Goal: Consume media (video, audio)

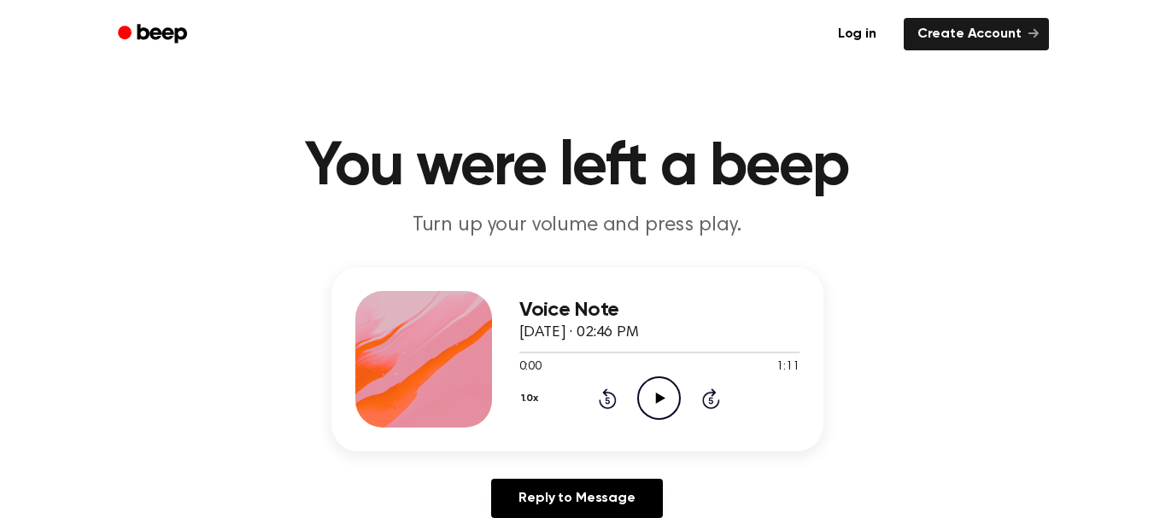
click at [651, 397] on icon "Play Audio" at bounding box center [659, 399] width 44 height 44
click at [532, 352] on div at bounding box center [659, 353] width 280 height 2
click at [672, 406] on icon "Play Audio" at bounding box center [659, 399] width 44 height 44
click at [667, 394] on icon "Pause Audio" at bounding box center [659, 399] width 44 height 44
click at [529, 353] on div at bounding box center [624, 353] width 211 height 2
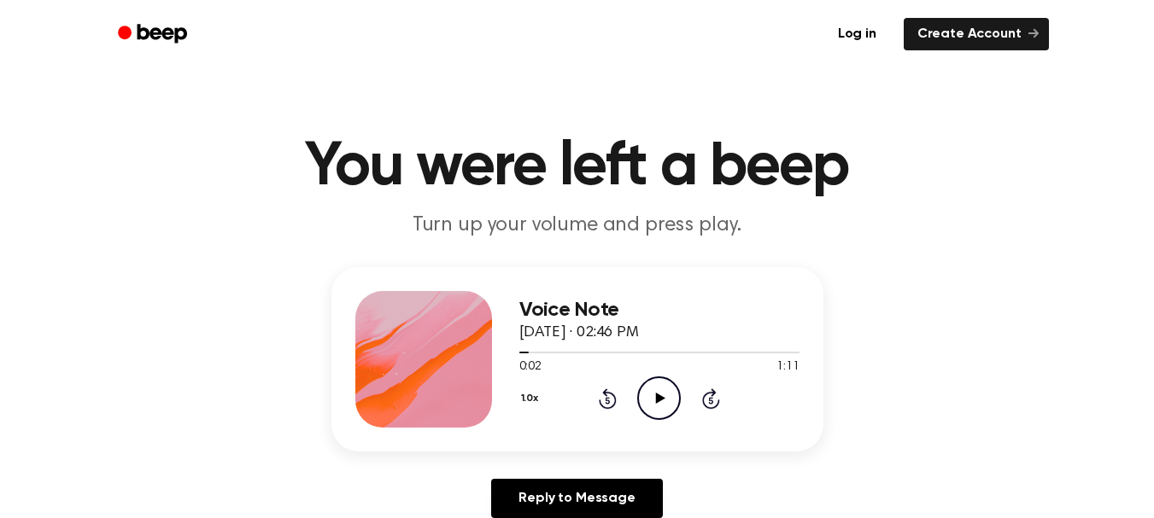
click at [676, 403] on icon "Play Audio" at bounding box center [659, 399] width 44 height 44
click at [676, 403] on icon "Pause Audio" at bounding box center [659, 399] width 44 height 44
click at [676, 403] on icon "Play Audio" at bounding box center [659, 399] width 44 height 44
click at [676, 403] on icon "Pause Audio" at bounding box center [659, 399] width 44 height 44
click at [676, 403] on icon "Play Audio" at bounding box center [659, 399] width 44 height 44
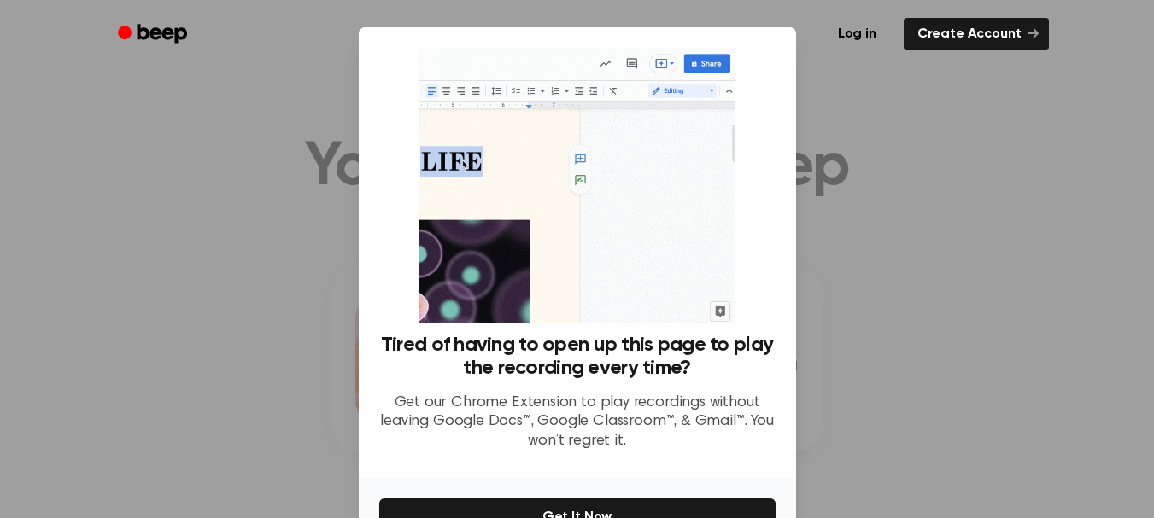
click at [992, 231] on div at bounding box center [577, 259] width 1154 height 518
click at [918, 178] on div at bounding box center [577, 259] width 1154 height 518
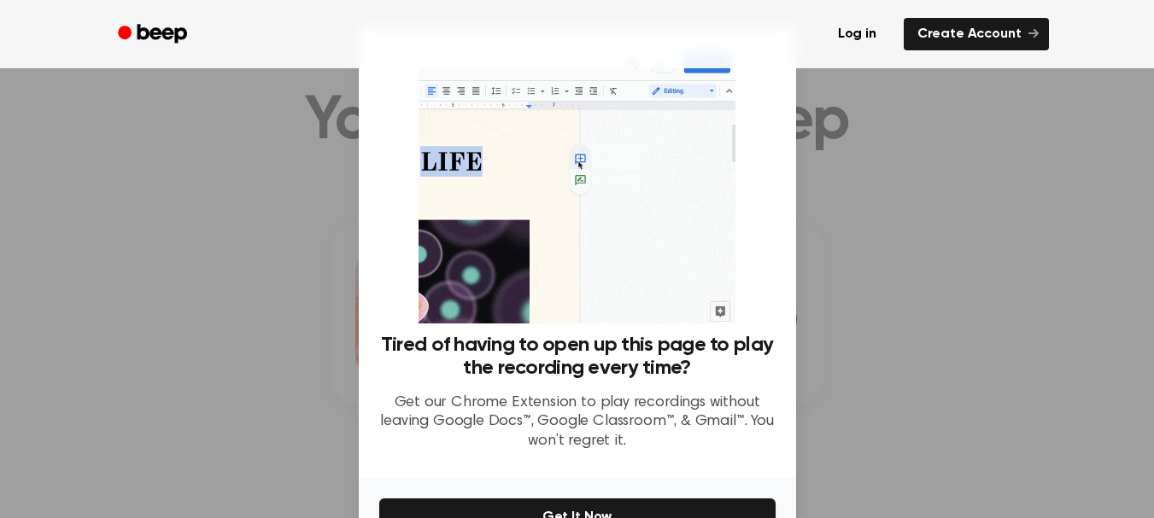
scroll to position [50, 0]
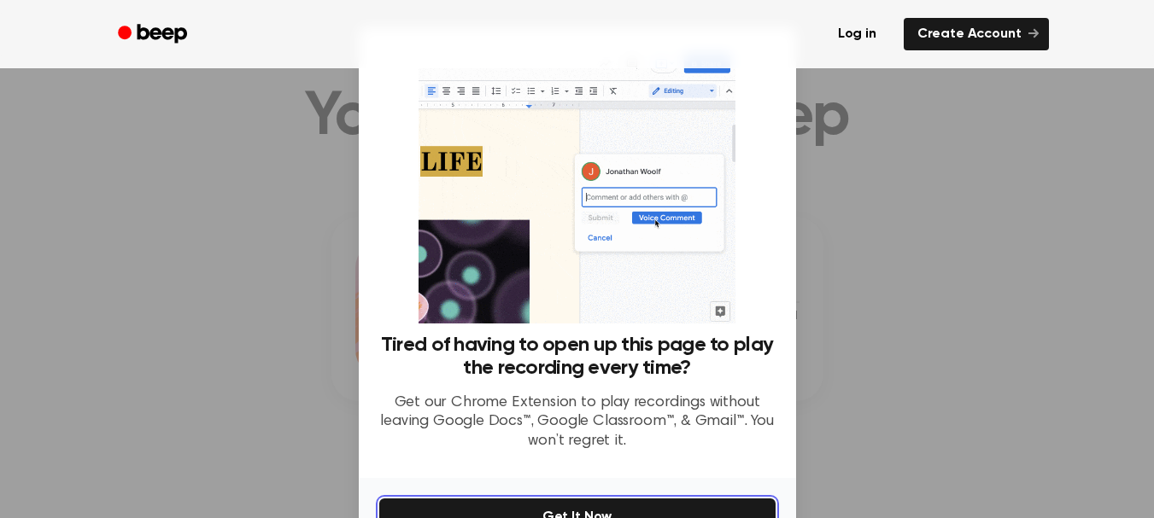
click at [621, 504] on button "Get It Now" at bounding box center [577, 518] width 396 height 38
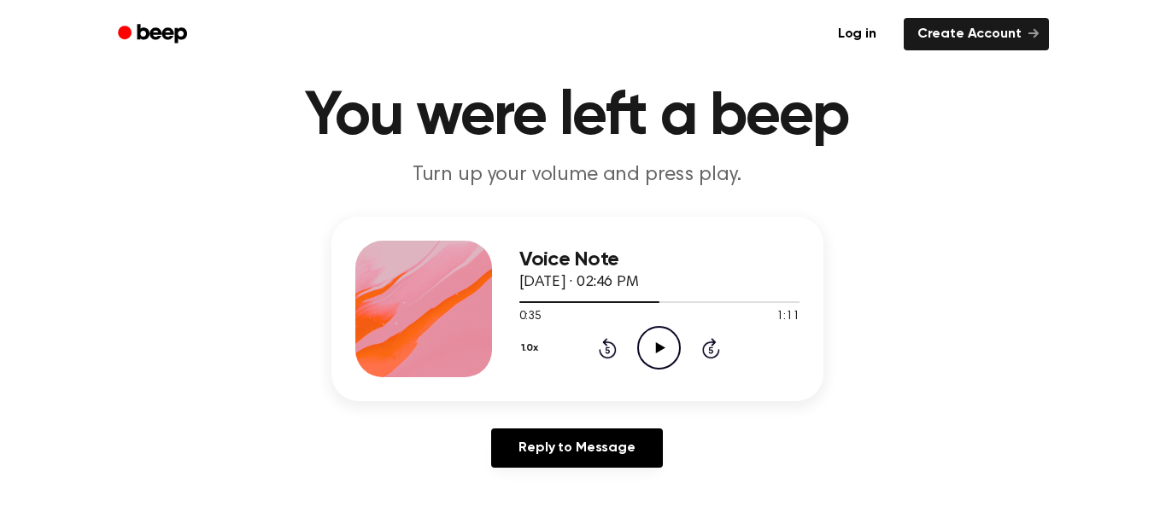
click at [664, 337] on icon "Play Audio" at bounding box center [659, 348] width 44 height 44
click at [664, 337] on icon "Pause Audio" at bounding box center [659, 348] width 44 height 44
click at [664, 337] on icon "Play Audio" at bounding box center [659, 348] width 44 height 44
click at [664, 337] on icon "Pause Audio" at bounding box center [659, 348] width 44 height 44
click at [664, 337] on icon "Play Audio" at bounding box center [659, 348] width 44 height 44
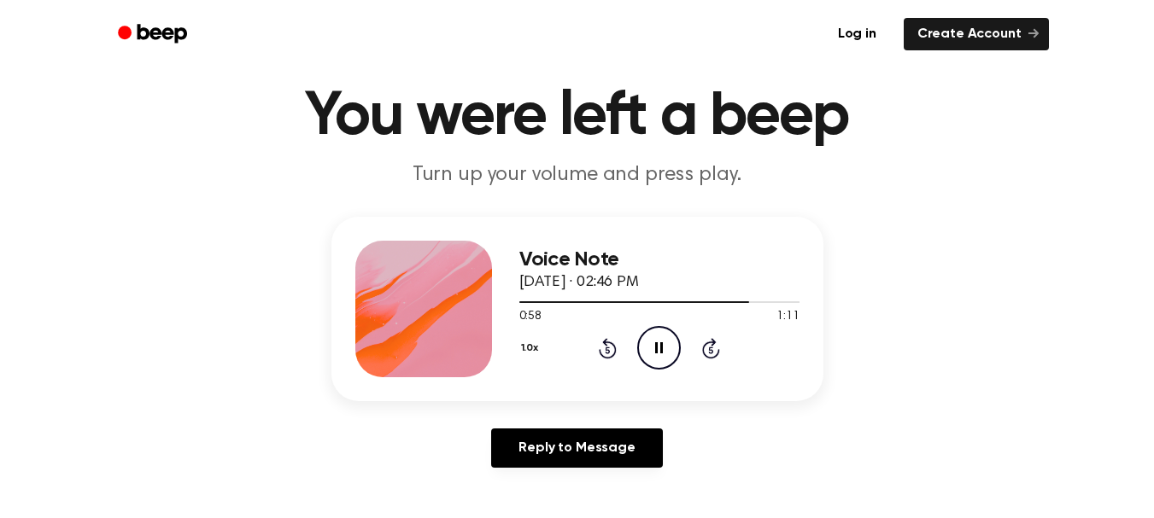
click at [662, 336] on icon "Pause Audio" at bounding box center [659, 348] width 44 height 44
